Goal: Information Seeking & Learning: Check status

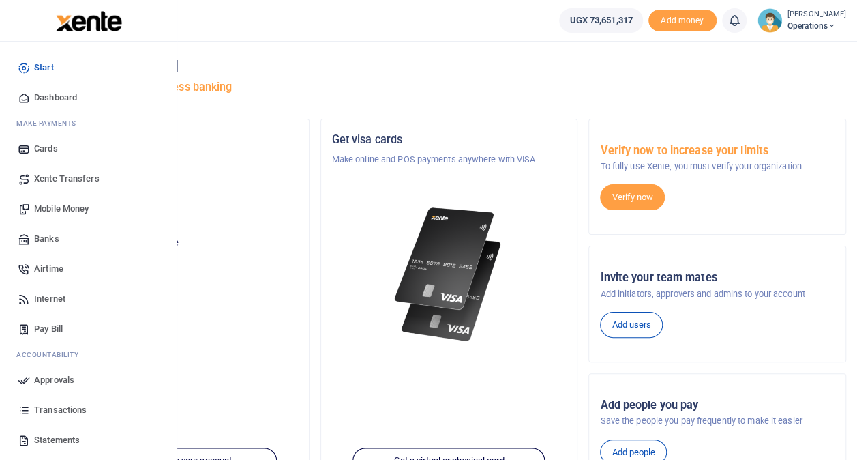
click at [53, 406] on span "Transactions" at bounding box center [60, 410] width 53 height 14
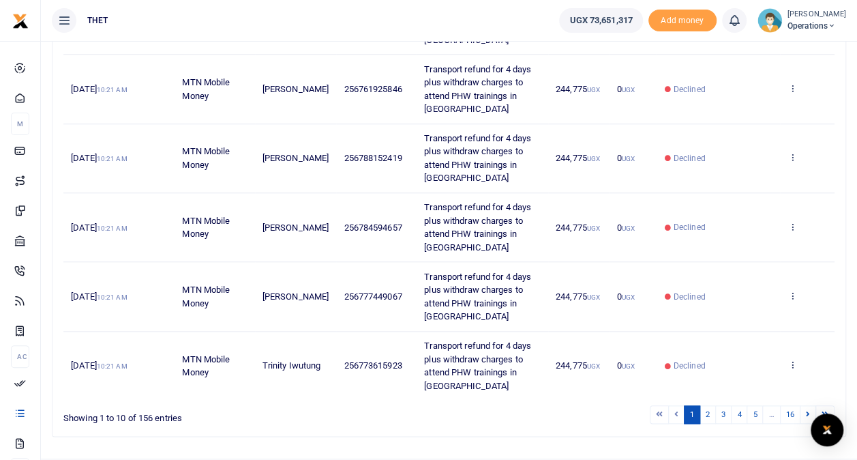
scroll to position [573, 0]
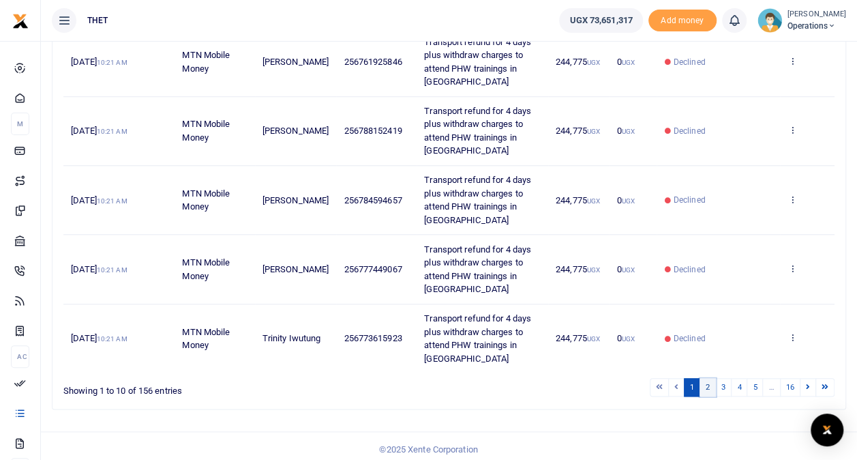
click at [711, 381] on link "2" at bounding box center [708, 387] width 16 height 18
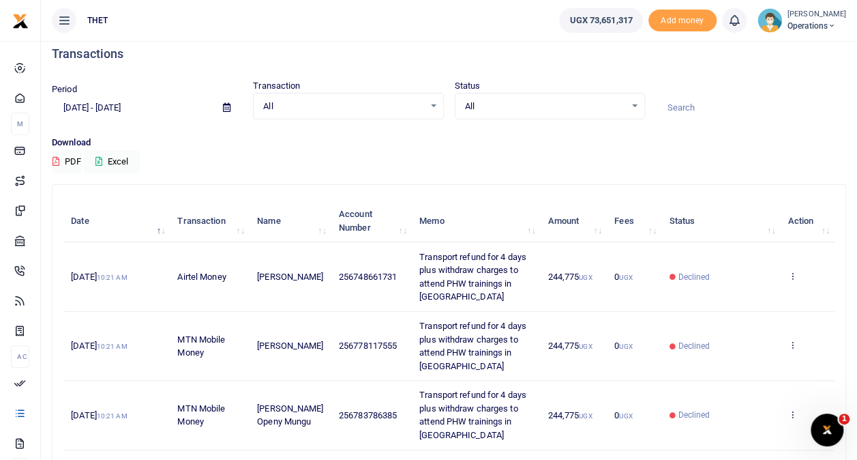
scroll to position [0, 0]
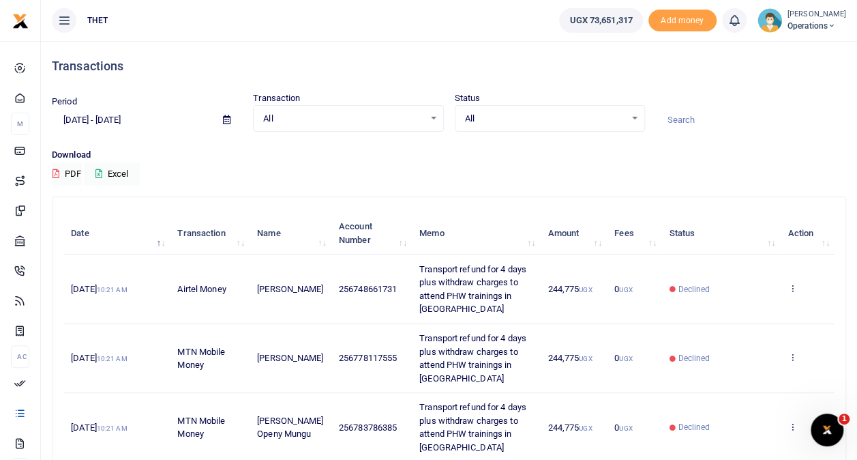
click at [794, 29] on span "Operations" at bounding box center [817, 26] width 59 height 12
click at [772, 101] on link "Logout" at bounding box center [819, 99] width 108 height 19
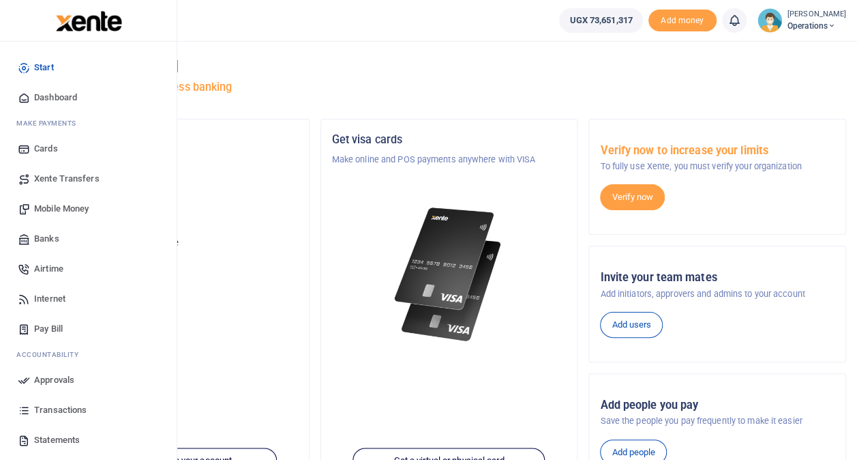
click at [56, 405] on span "Transactions" at bounding box center [60, 410] width 53 height 14
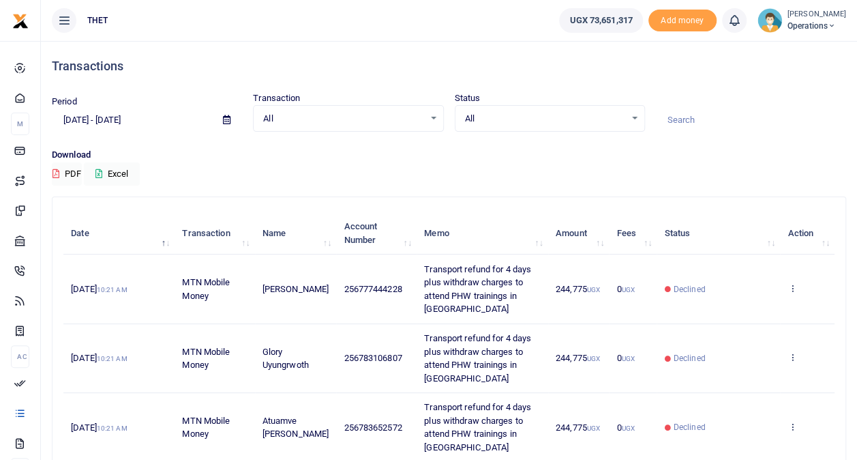
click at [788, 25] on span "Operations" at bounding box center [817, 26] width 59 height 12
click at [790, 95] on link "Logout" at bounding box center [819, 99] width 108 height 19
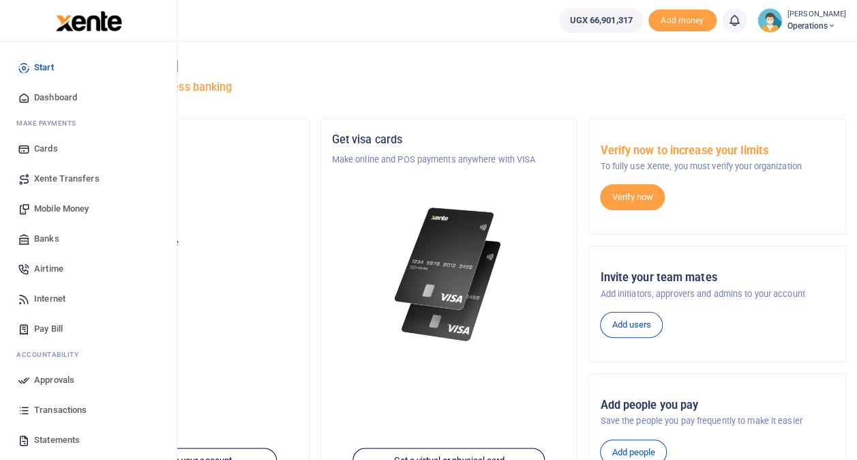
click at [50, 408] on span "Transactions" at bounding box center [60, 410] width 53 height 14
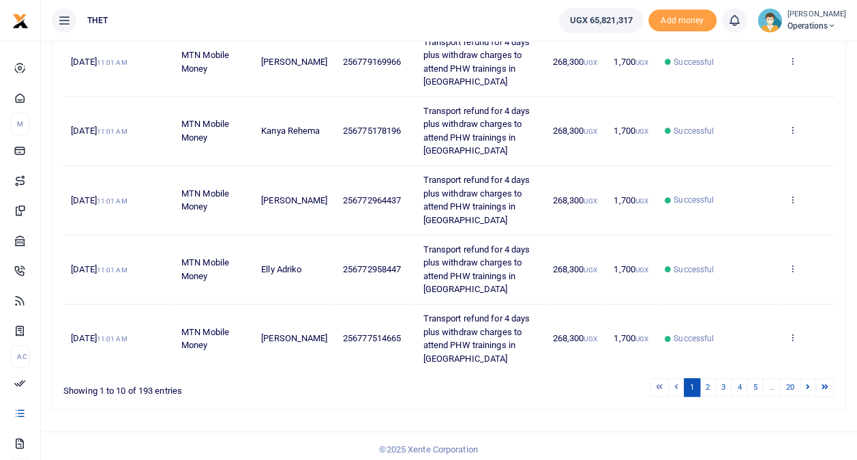
scroll to position [576, 0]
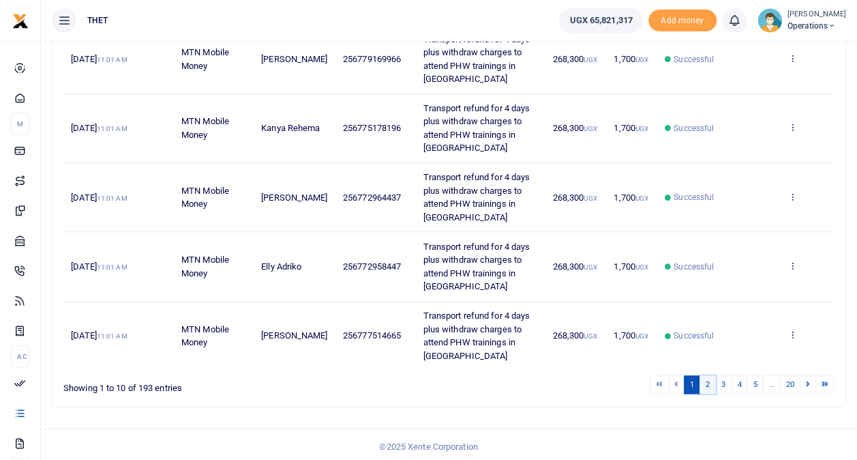
click at [709, 375] on link "2" at bounding box center [708, 384] width 16 height 18
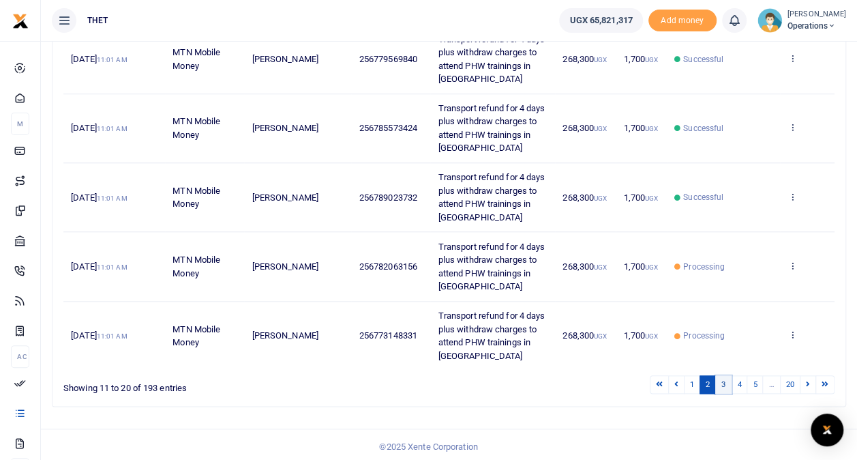
click at [727, 380] on link "3" at bounding box center [723, 384] width 16 height 18
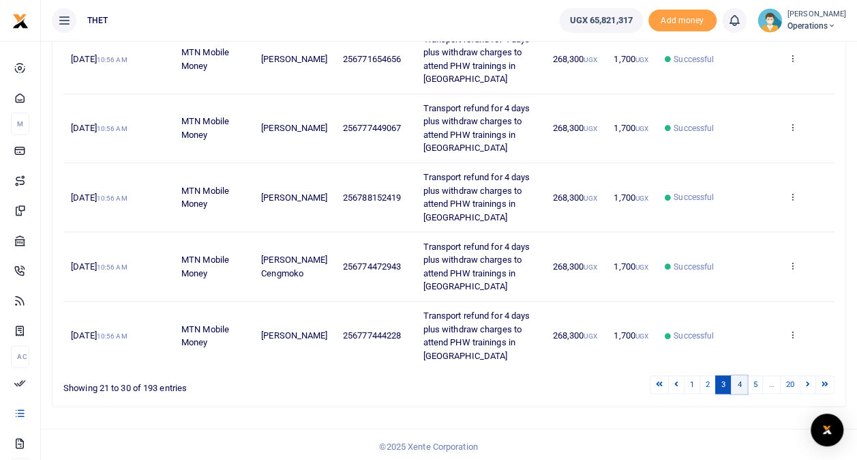
click at [739, 379] on link "4" at bounding box center [739, 384] width 16 height 18
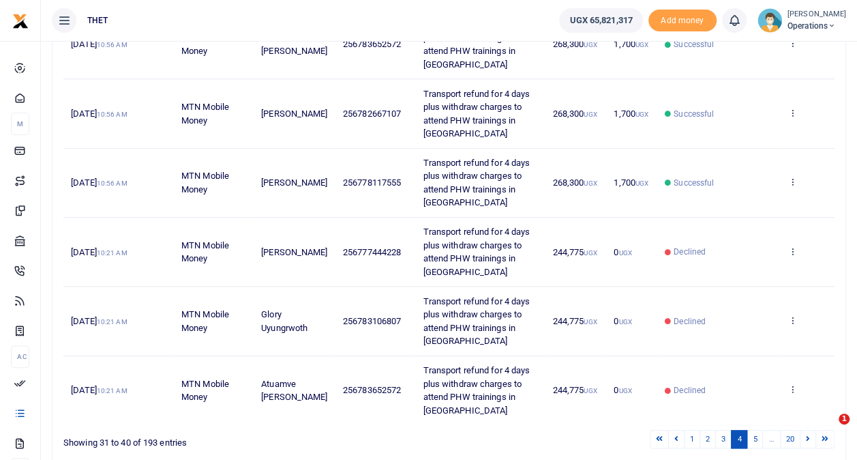
scroll to position [548, 0]
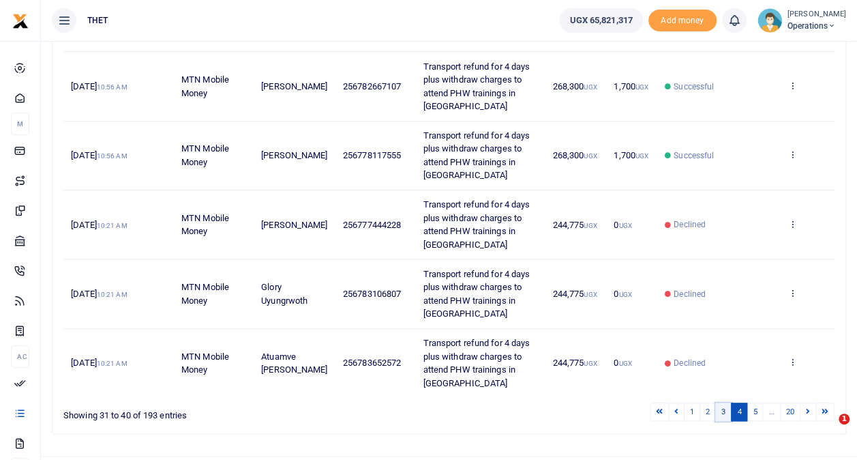
click at [727, 402] on link "3" at bounding box center [723, 411] width 16 height 18
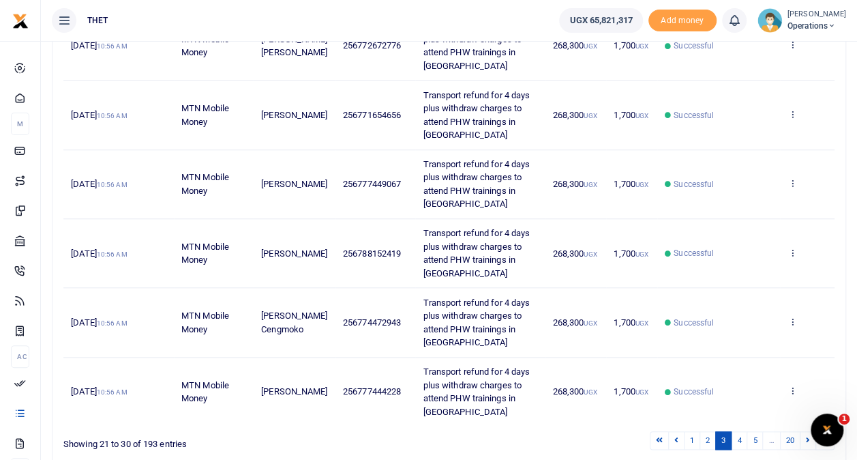
scroll to position [521, 0]
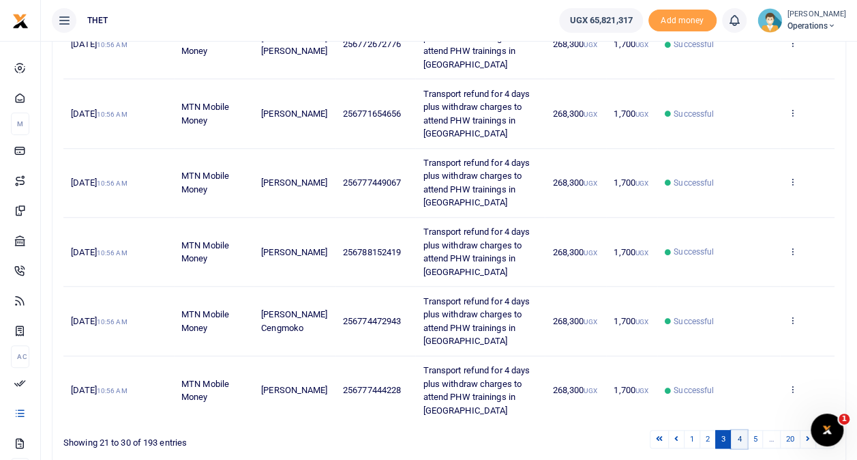
click at [739, 434] on link "4" at bounding box center [739, 439] width 16 height 18
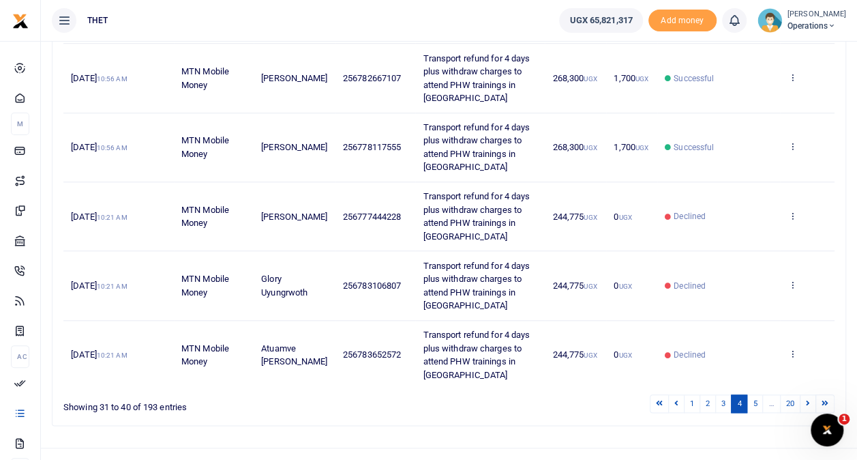
scroll to position [576, 0]
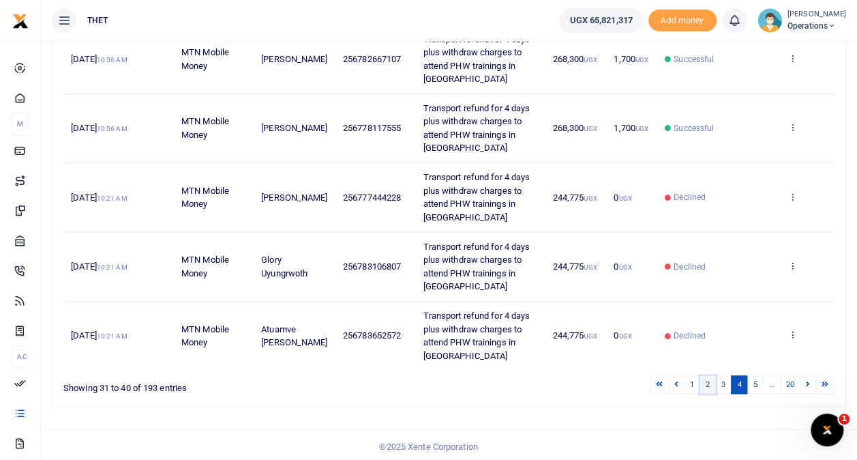
click at [710, 382] on link "2" at bounding box center [708, 384] width 16 height 18
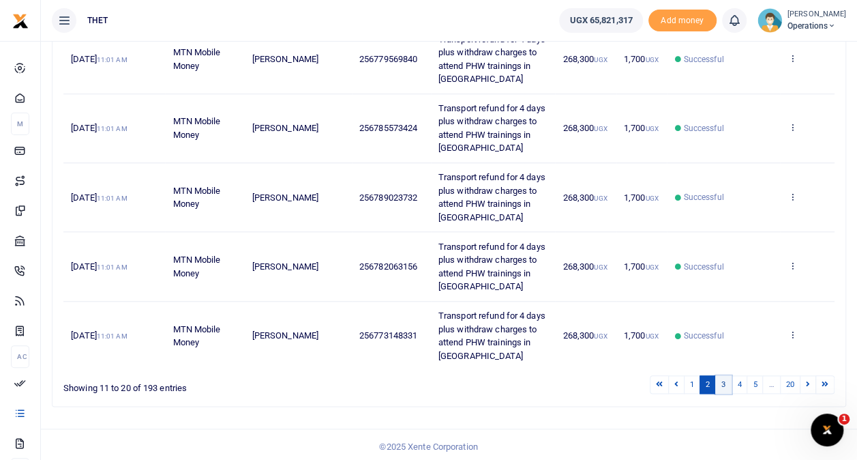
click at [724, 383] on link "3" at bounding box center [723, 384] width 16 height 18
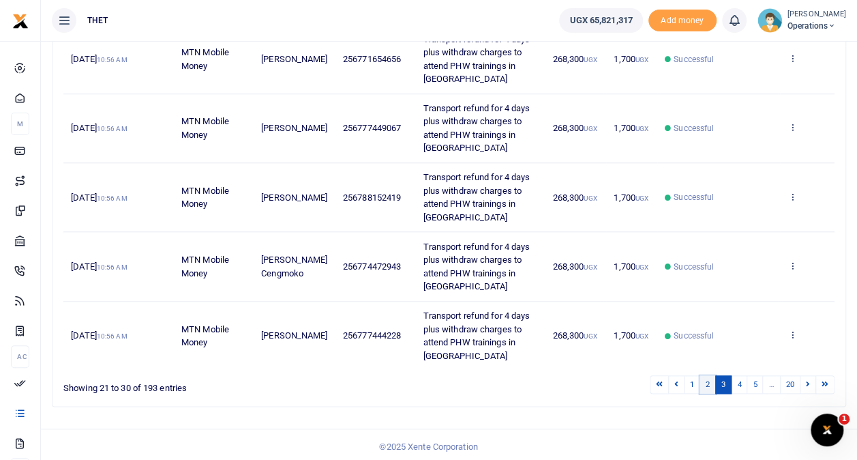
click at [710, 377] on link "2" at bounding box center [708, 384] width 16 height 18
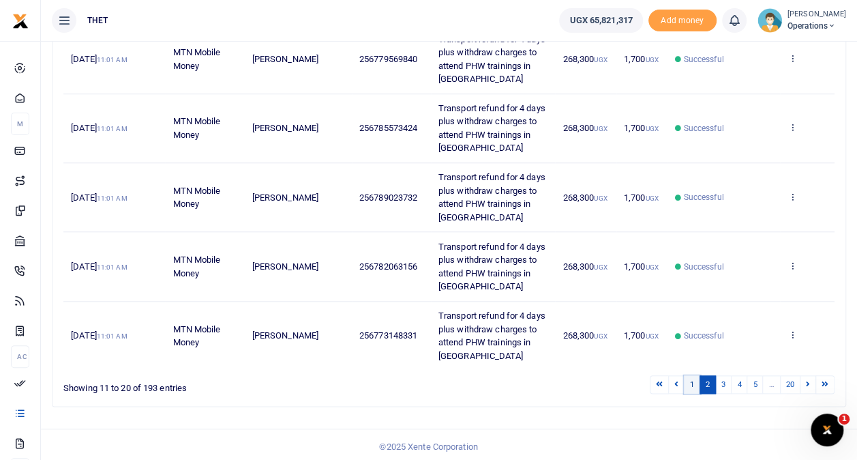
click at [695, 376] on link "1" at bounding box center [692, 384] width 16 height 18
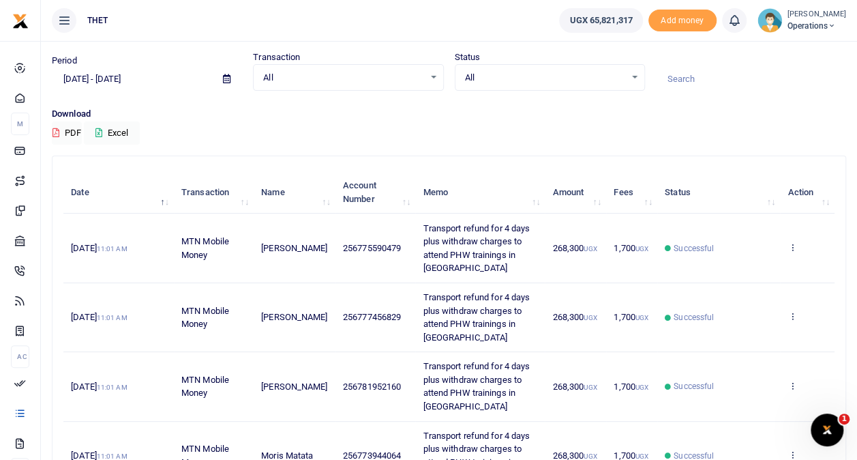
scroll to position [0, 0]
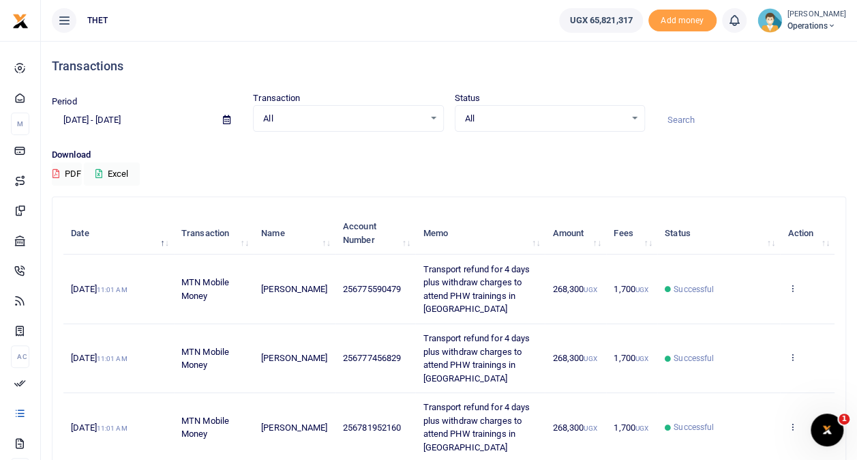
click at [828, 29] on icon at bounding box center [832, 26] width 8 height 10
click at [779, 98] on link "Logout" at bounding box center [819, 99] width 108 height 19
